Goal: Task Accomplishment & Management: Manage account settings

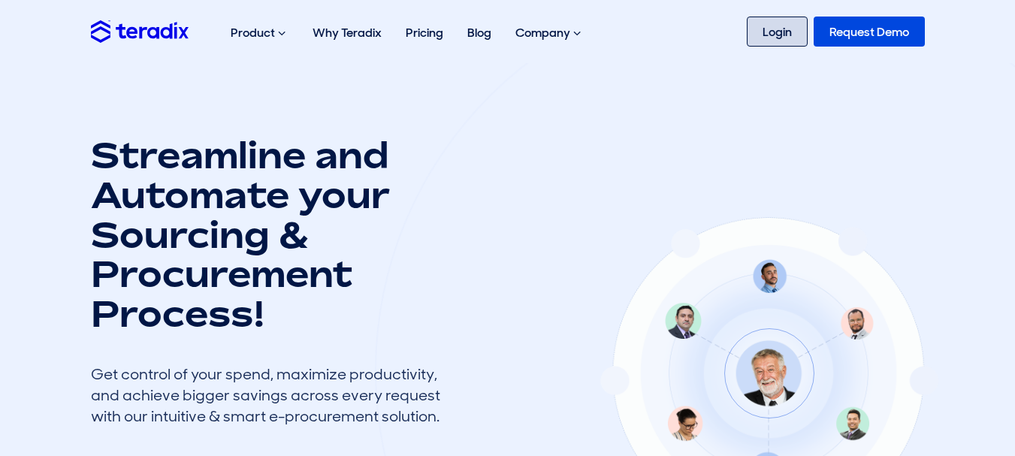
click at [776, 29] on link "Login" at bounding box center [777, 32] width 61 height 30
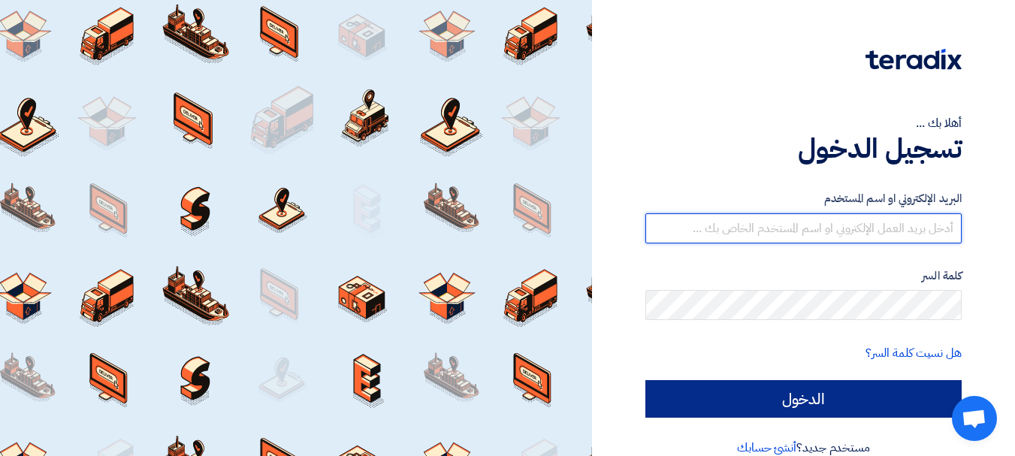
type input "[EMAIL_ADDRESS][DOMAIN_NAME]"
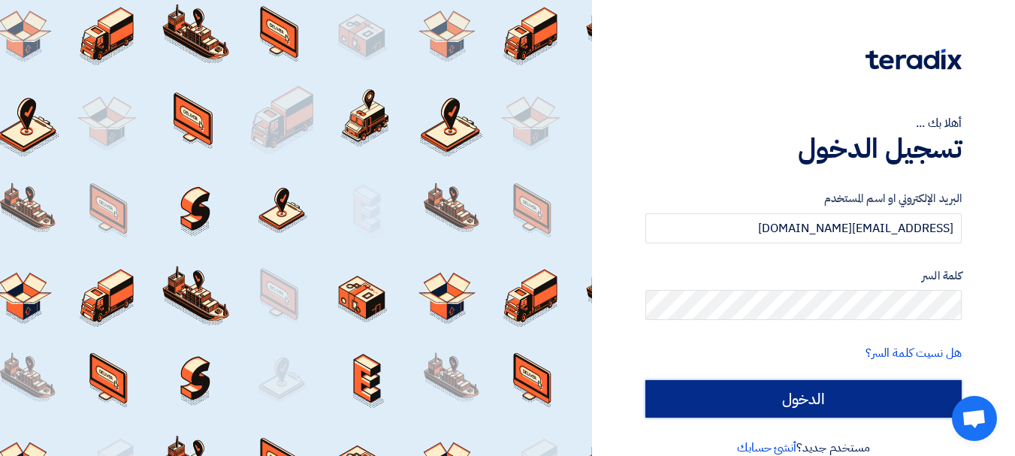
click at [736, 392] on input "الدخول" at bounding box center [804, 399] width 316 height 38
